Goal: Information Seeking & Learning: Find specific fact

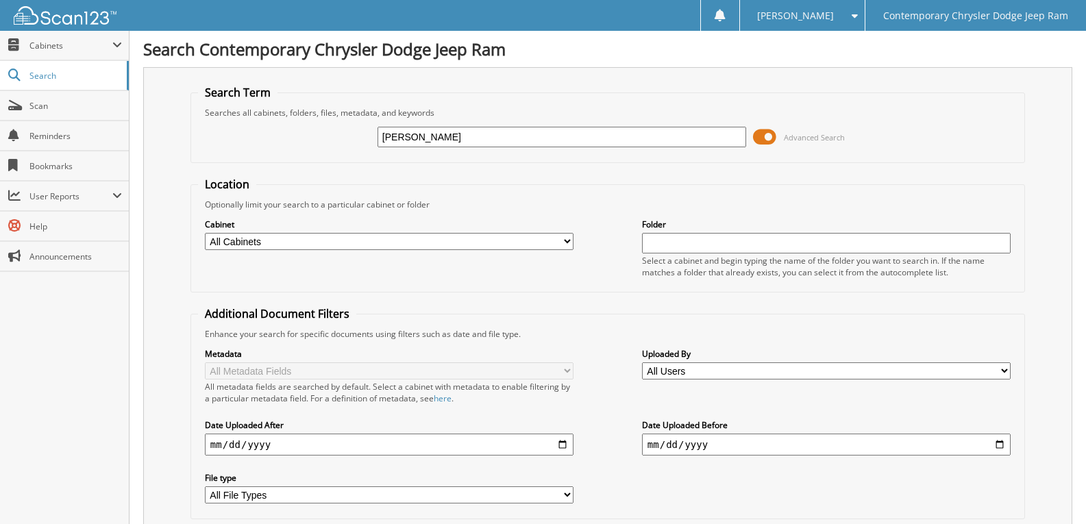
type input "PETTY"
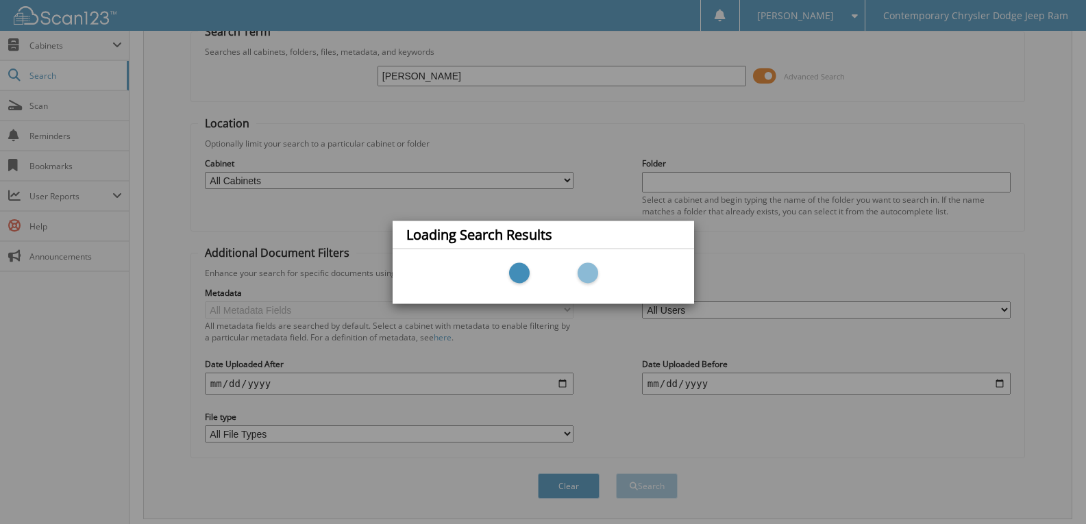
scroll to position [98, 0]
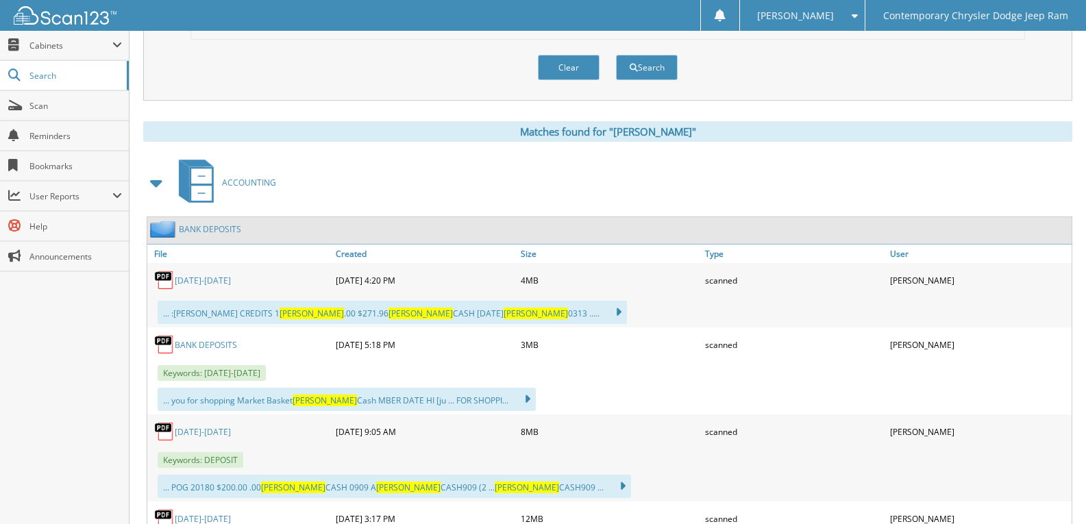
click at [157, 191] on span at bounding box center [156, 183] width 19 height 25
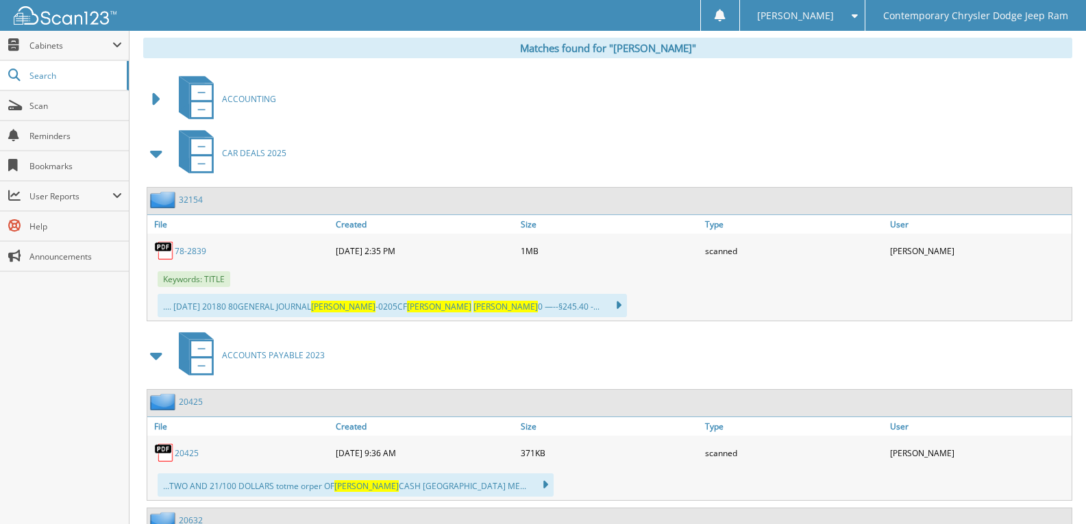
scroll to position [480, 0]
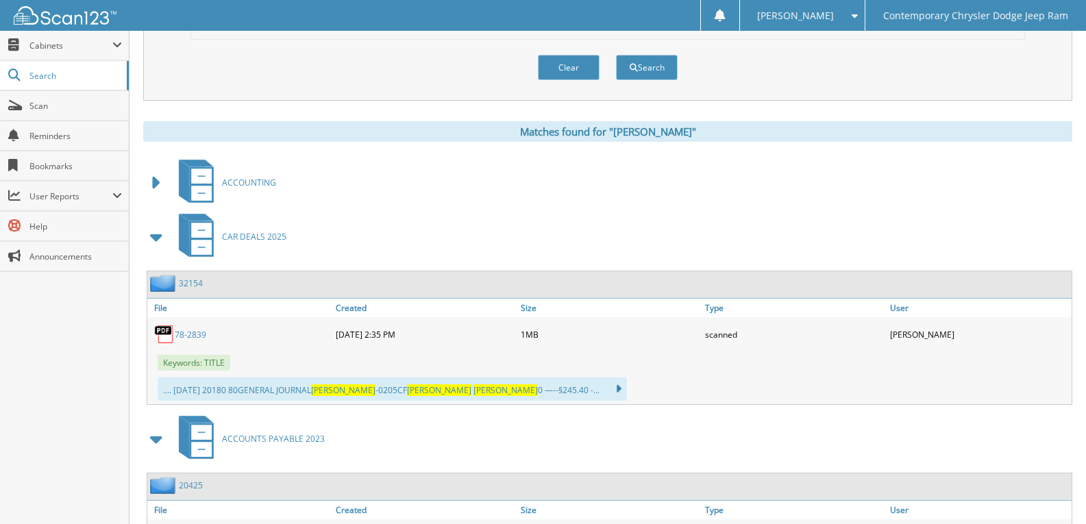
click at [157, 186] on span at bounding box center [156, 183] width 19 height 25
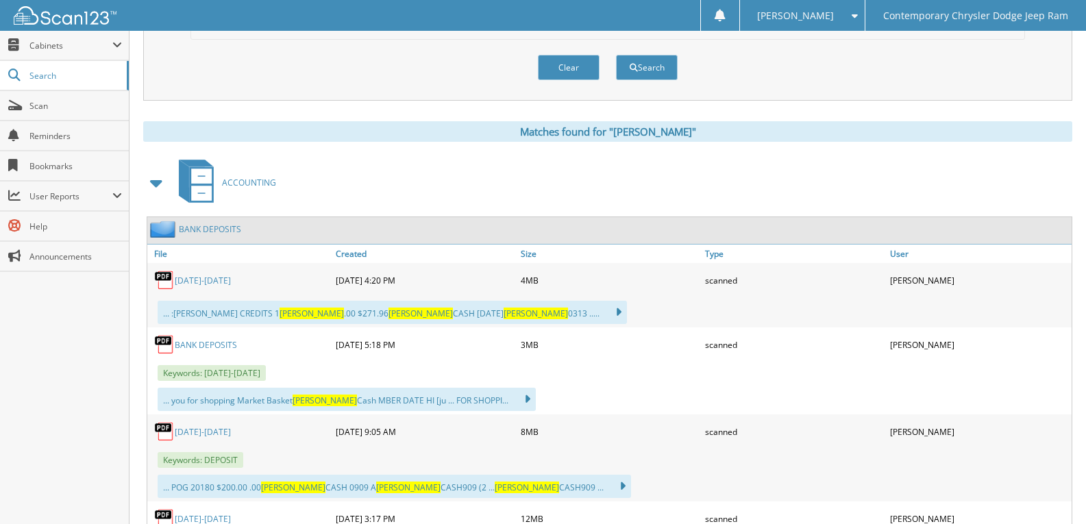
click at [211, 286] on link "3/14/24-3/16/24" at bounding box center [203, 281] width 56 height 12
click at [219, 340] on link "BANK DEPOSITS" at bounding box center [206, 345] width 62 height 12
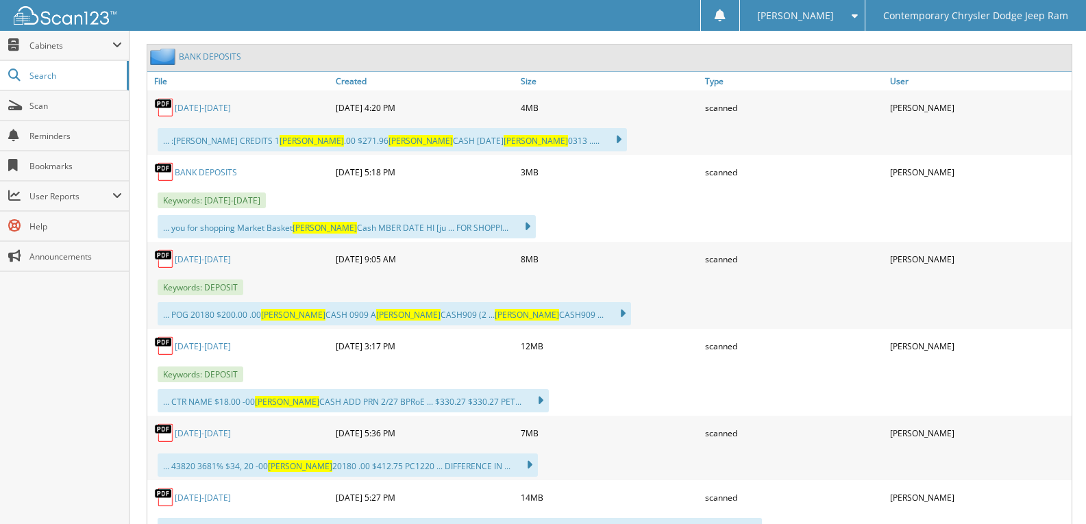
scroll to position [685, 0]
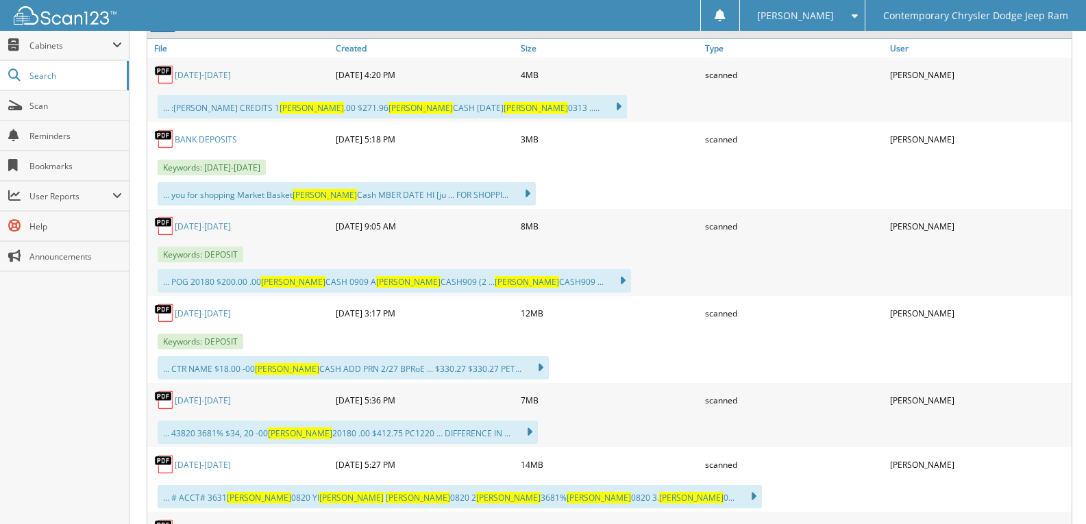
click at [198, 227] on link "9/3-9/9/2023" at bounding box center [203, 227] width 56 height 12
click at [202, 322] on div "8/12-8/19/23" at bounding box center [239, 312] width 185 height 27
click at [199, 319] on link "8/12-8/19/23" at bounding box center [203, 314] width 56 height 12
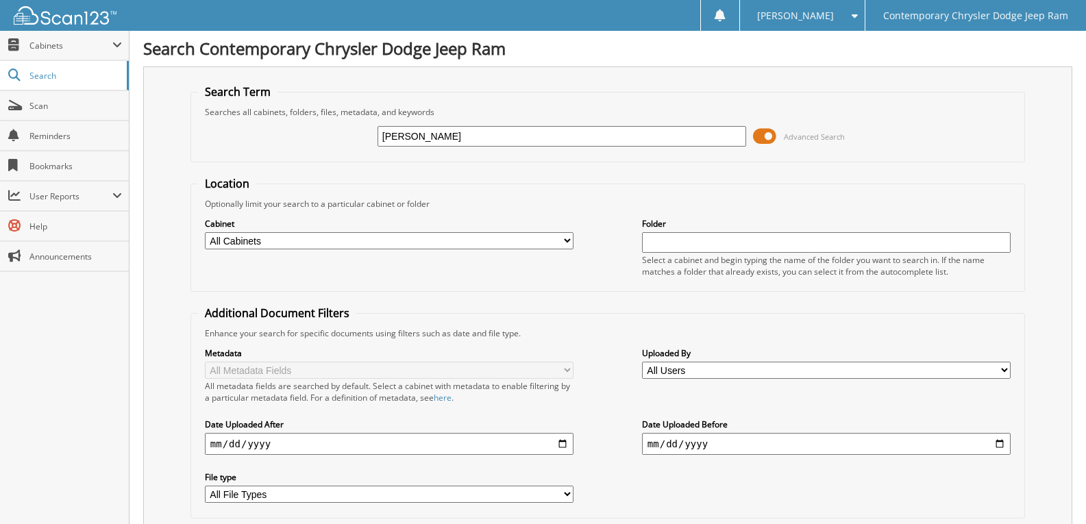
scroll to position [0, 0]
drag, startPoint x: 434, startPoint y: 130, endPoint x: 0, endPoint y: 57, distance: 439.8
type input "116033"
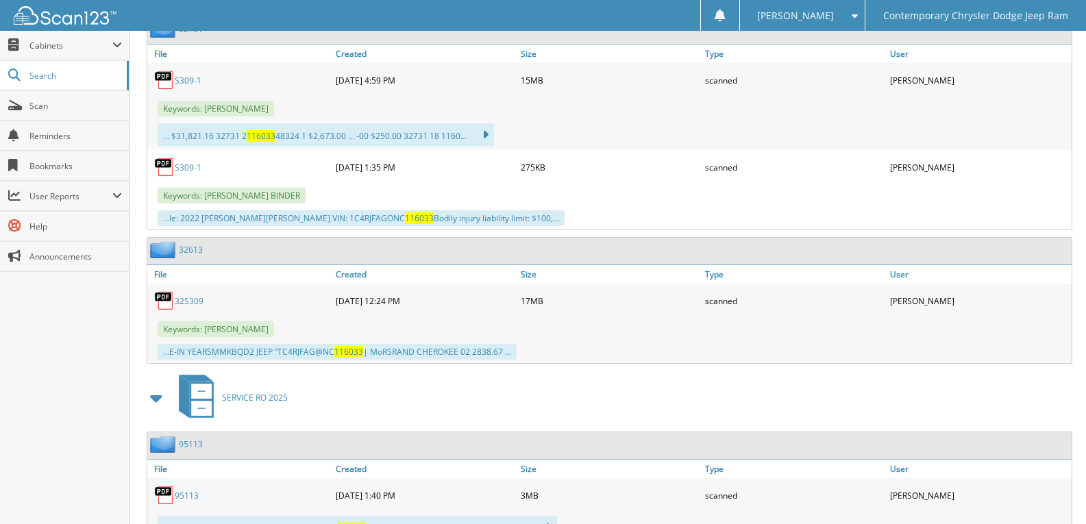
scroll to position [754, 0]
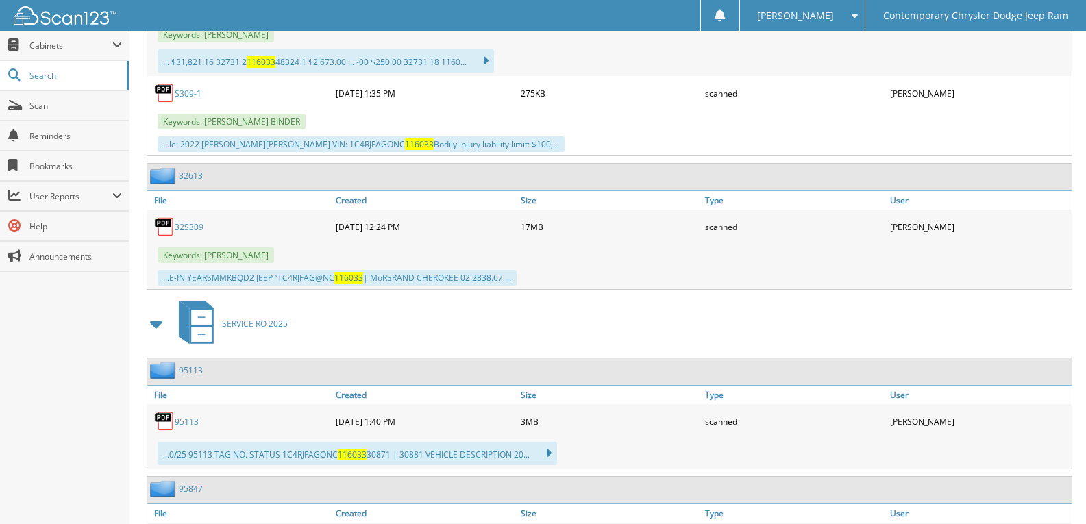
click at [189, 229] on link "32S309" at bounding box center [189, 227] width 29 height 12
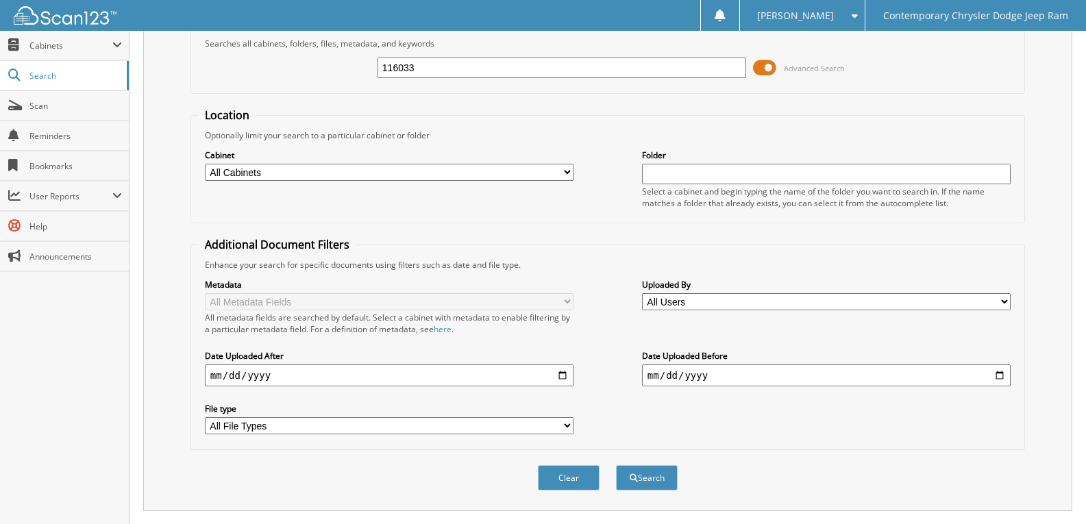
scroll to position [0, 0]
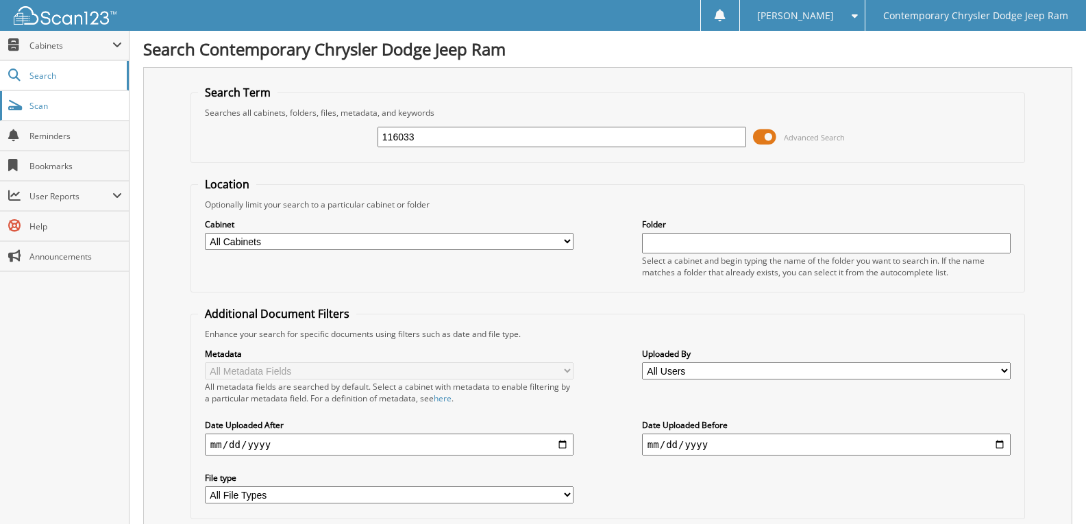
drag, startPoint x: 467, startPoint y: 129, endPoint x: 0, endPoint y: 120, distance: 466.8
type input "S309-1"
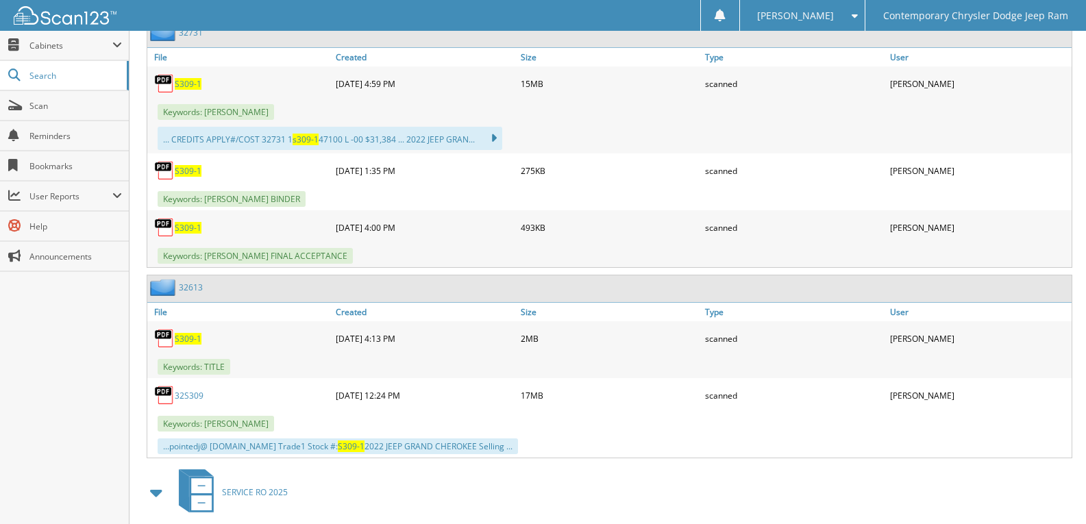
scroll to position [754, 0]
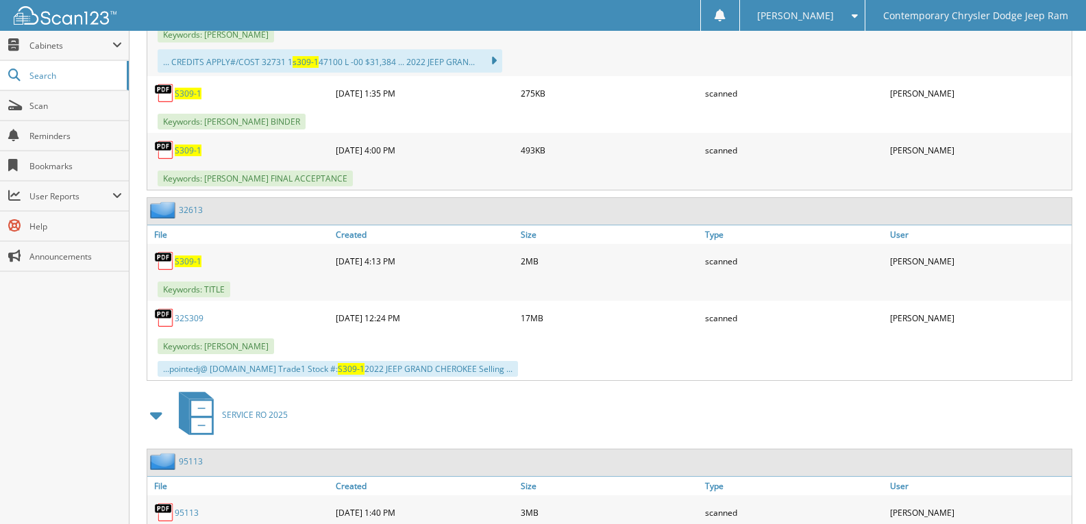
click at [177, 262] on span "S309-1" at bounding box center [188, 262] width 27 height 12
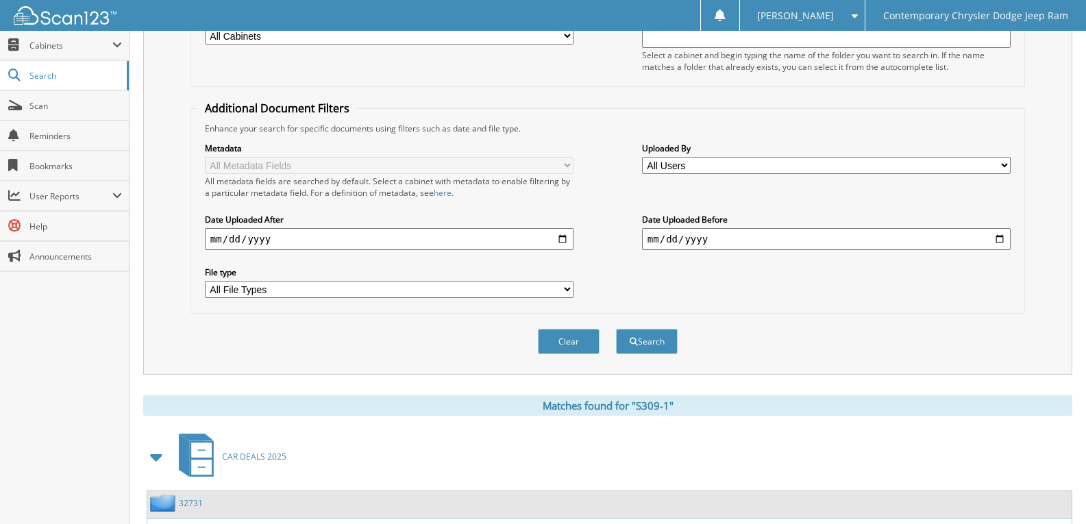
scroll to position [0, 0]
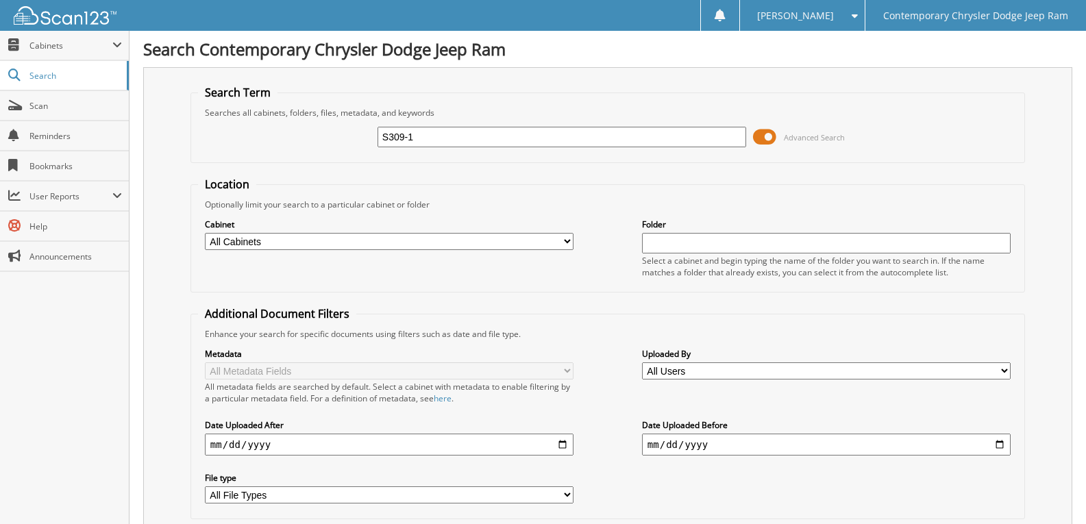
drag, startPoint x: 455, startPoint y: 132, endPoint x: 0, endPoint y: 7, distance: 472.0
type input "S237-1"
click at [271, 289] on fieldset "Location Optionally limit your search to a particular cabinet or folder Cabinet…" at bounding box center [608, 235] width 835 height 116
